Goal: Task Accomplishment & Management: Use online tool/utility

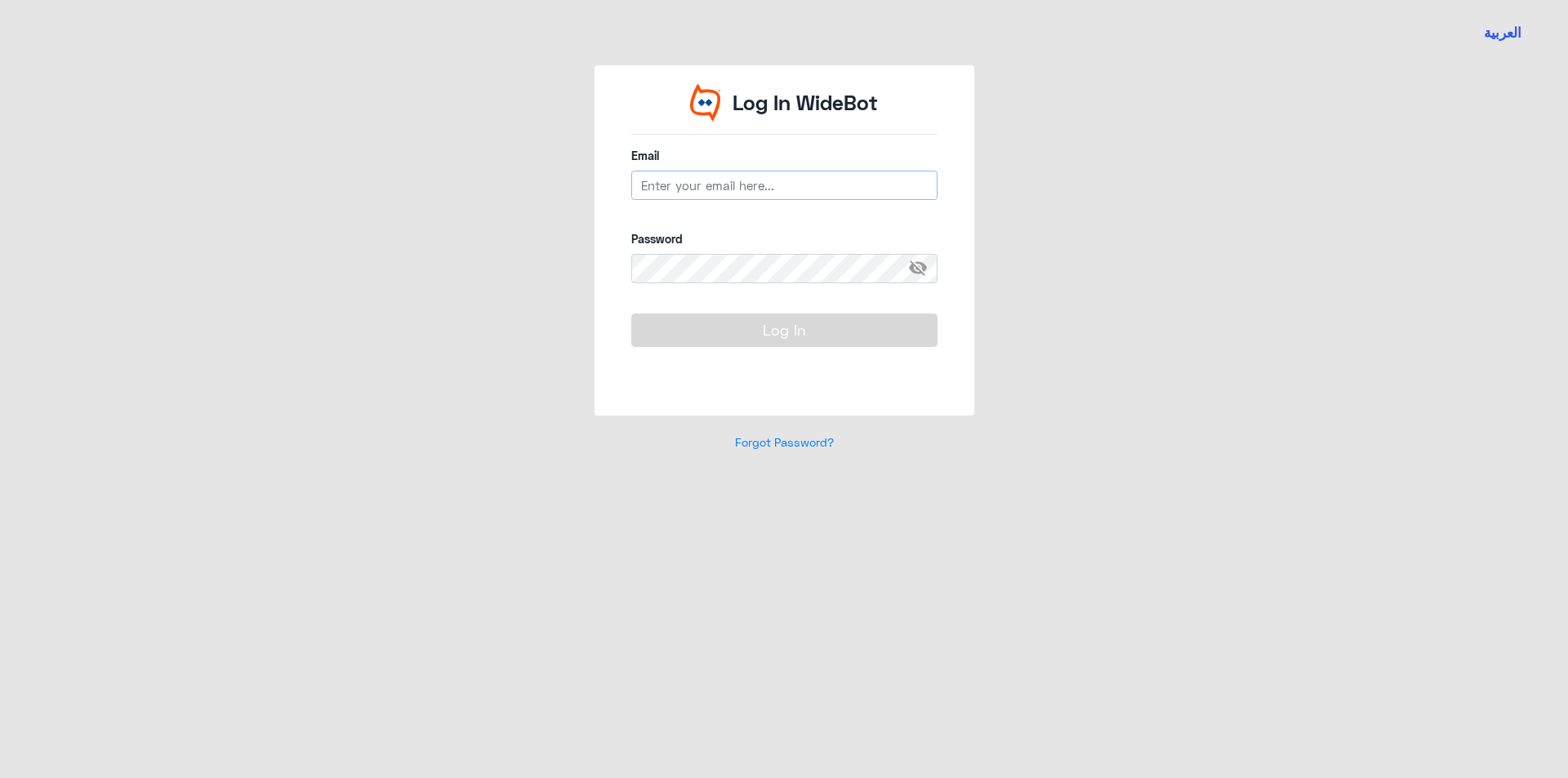
type input "[EMAIL_ADDRESS][DOMAIN_NAME]"
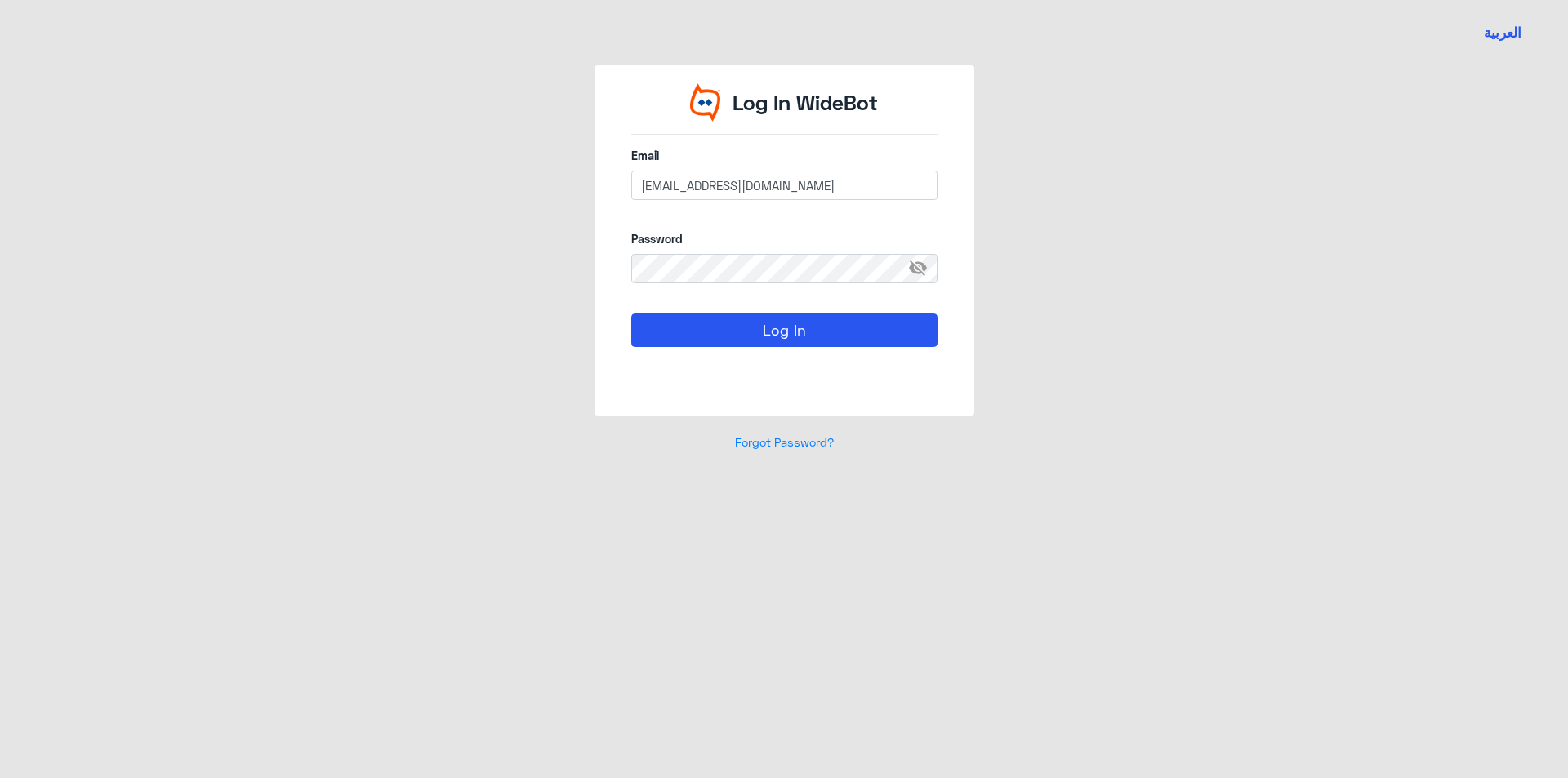
click at [752, 361] on div "Log In" at bounding box center [784, 348] width 306 height 71
click at [744, 318] on button "Log In" at bounding box center [784, 329] width 306 height 33
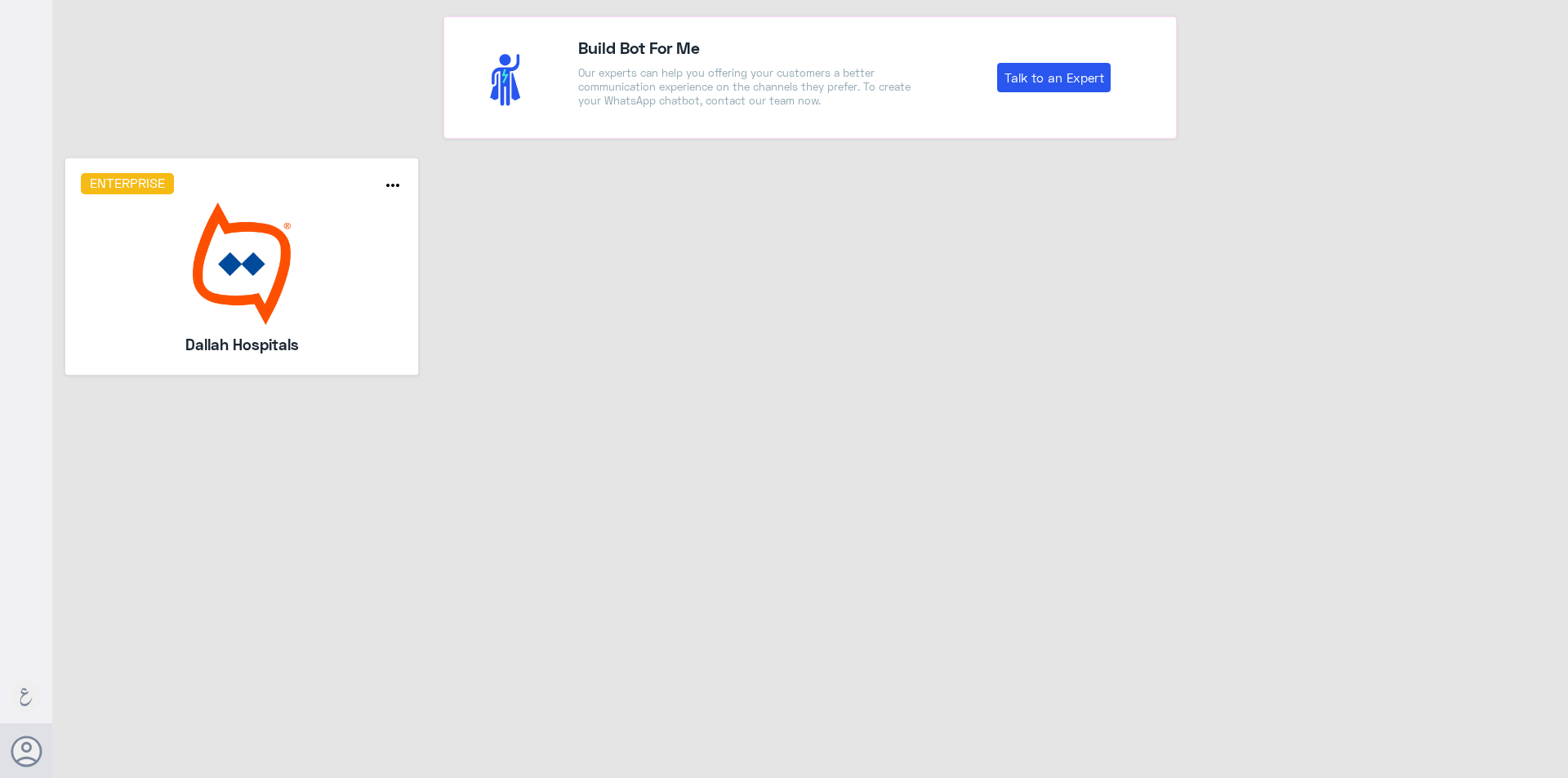
click at [289, 232] on img at bounding box center [242, 263] width 323 height 122
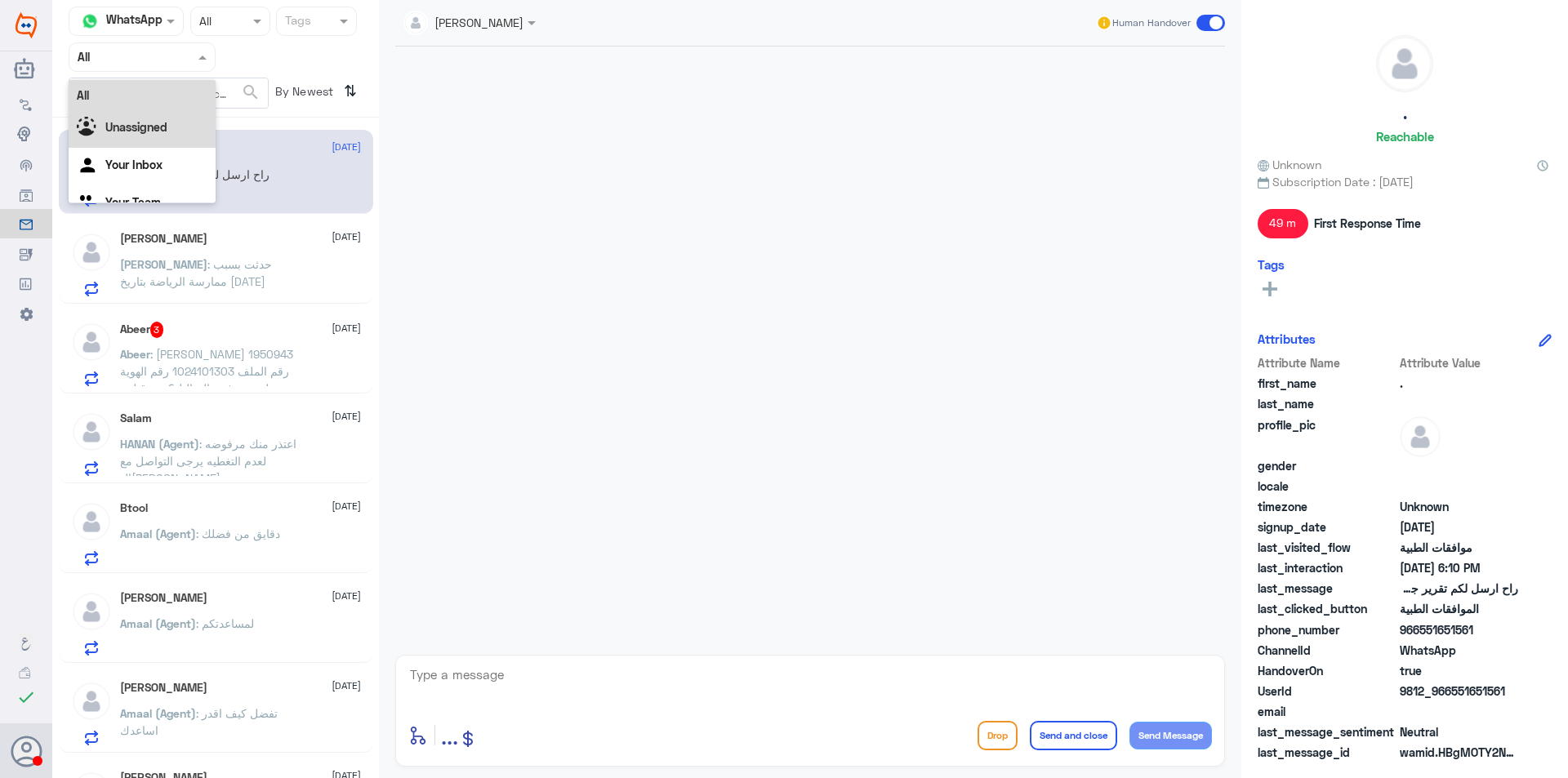
click at [178, 125] on div "Unassigned" at bounding box center [142, 129] width 147 height 38
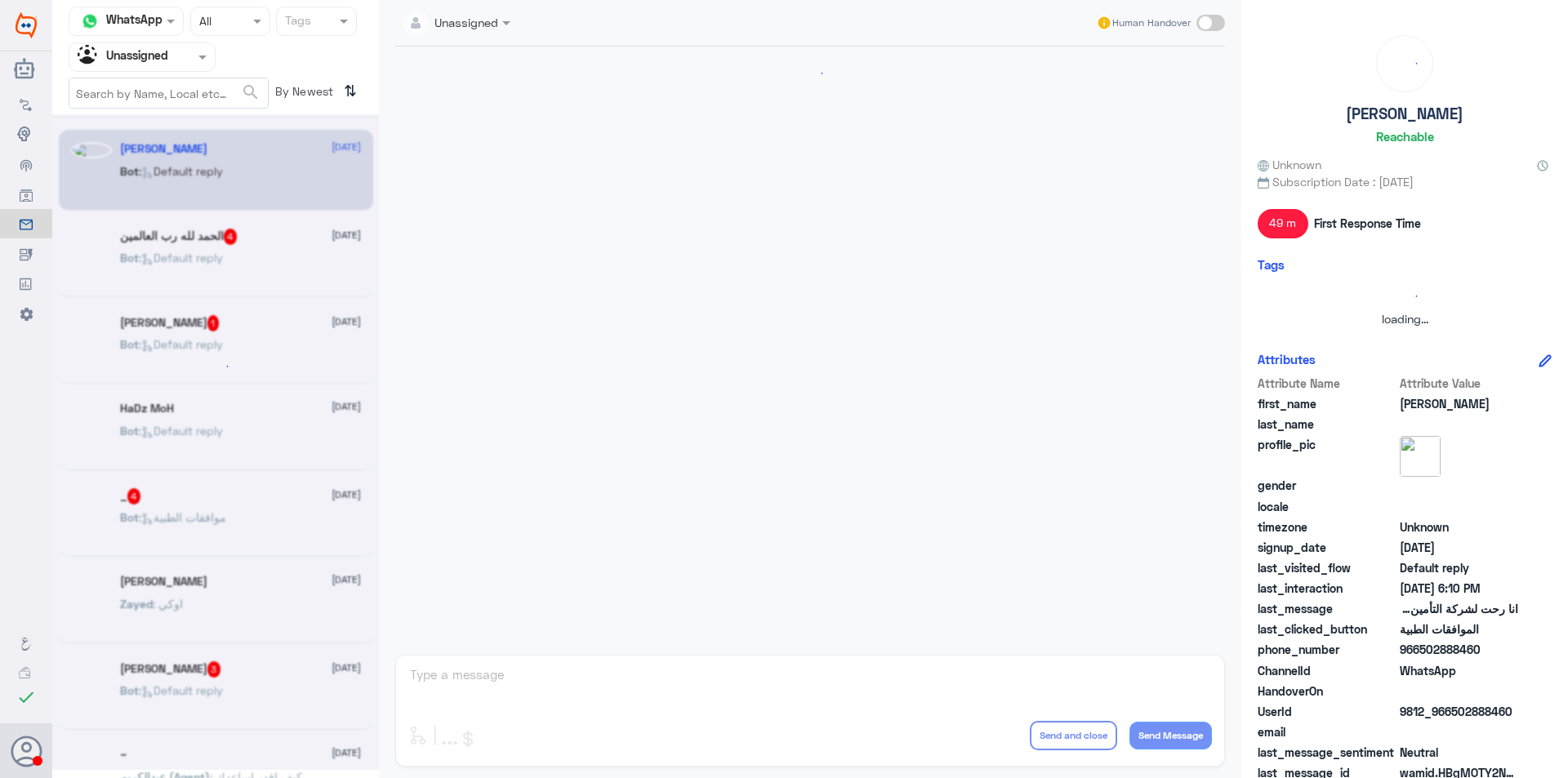
scroll to position [806, 0]
